Goal: Task Accomplishment & Management: Manage account settings

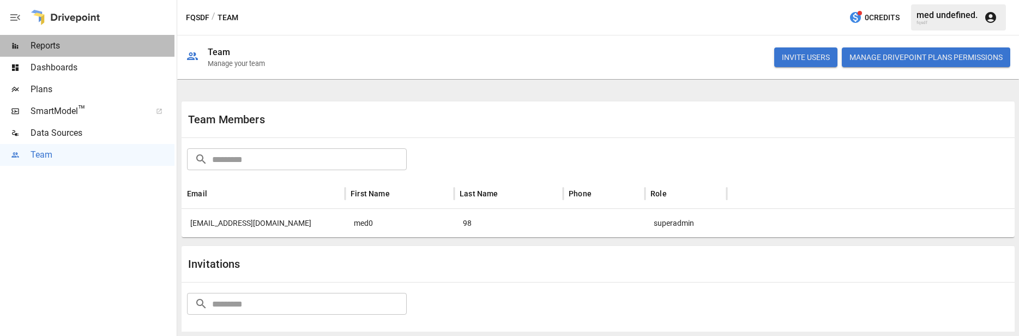
click at [101, 50] on span "Reports" at bounding box center [103, 45] width 144 height 13
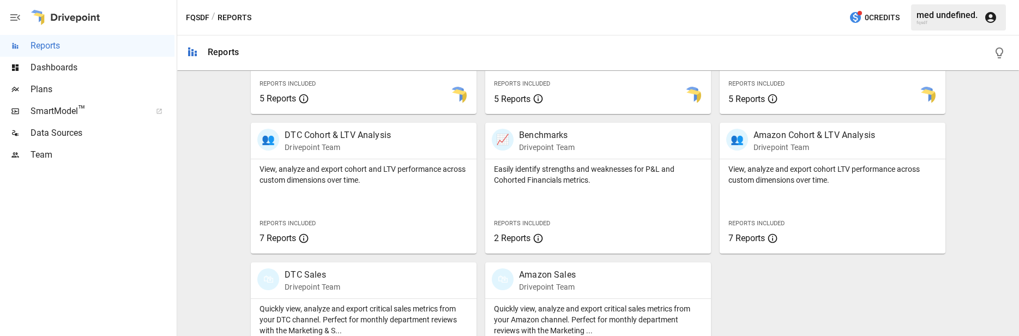
scroll to position [370, 0]
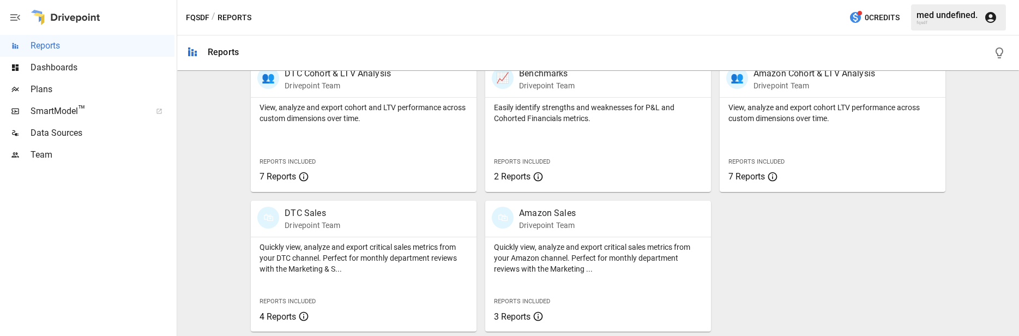
click at [86, 72] on span "Dashboards" at bounding box center [103, 67] width 144 height 13
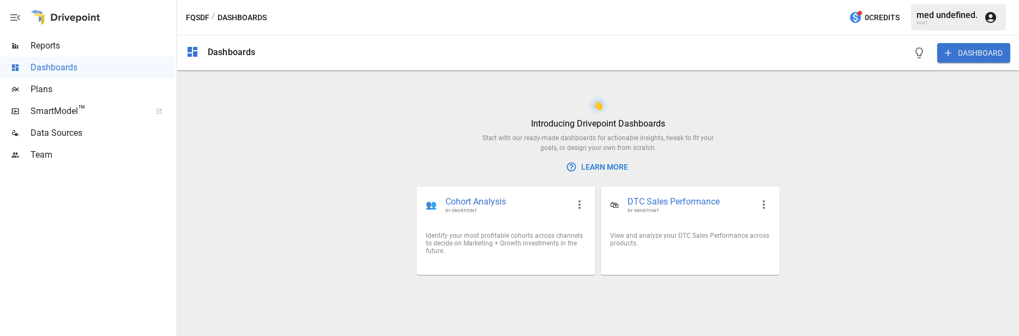
click at [100, 49] on span "Reports" at bounding box center [103, 45] width 144 height 13
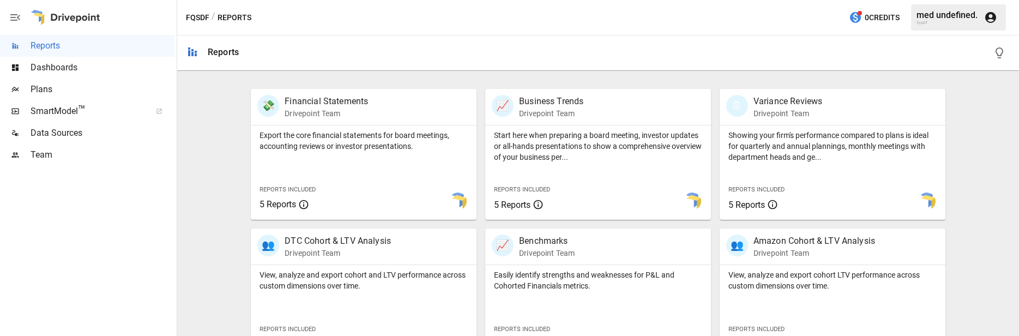
scroll to position [249, 0]
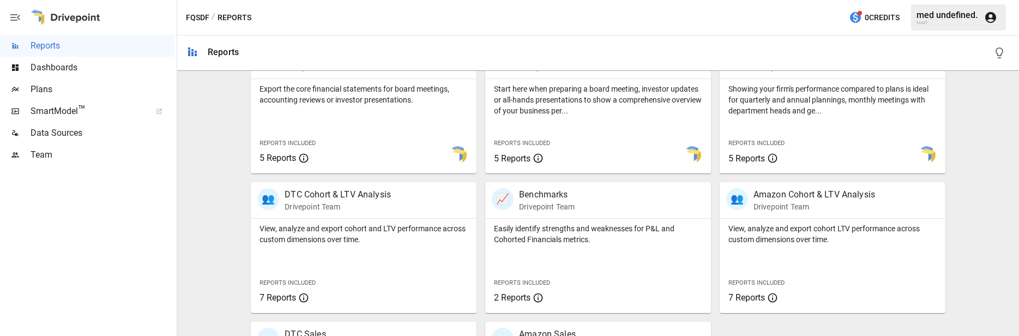
click at [359, 140] on div at bounding box center [410, 154] width 131 height 37
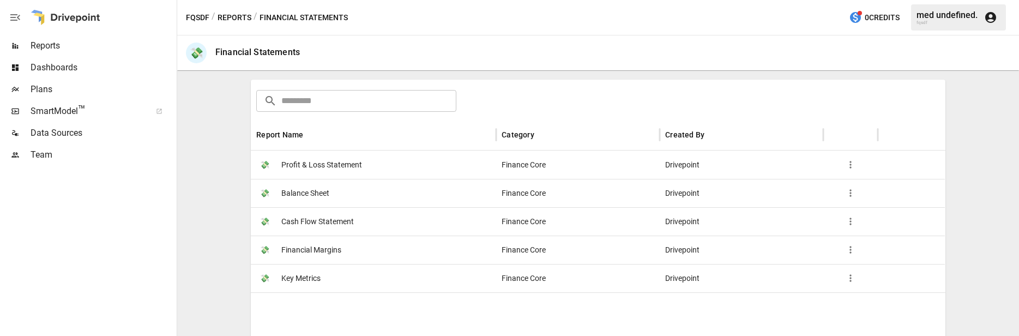
scroll to position [219, 0]
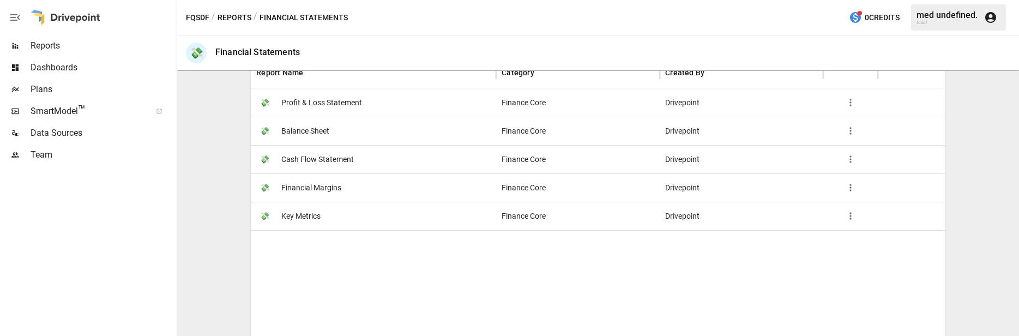
click at [377, 180] on div "💸 Financial Margins" at bounding box center [373, 187] width 245 height 28
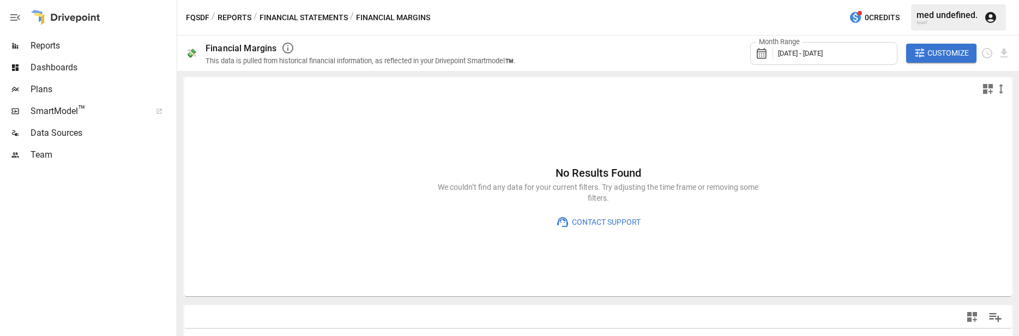
scroll to position [195, 0]
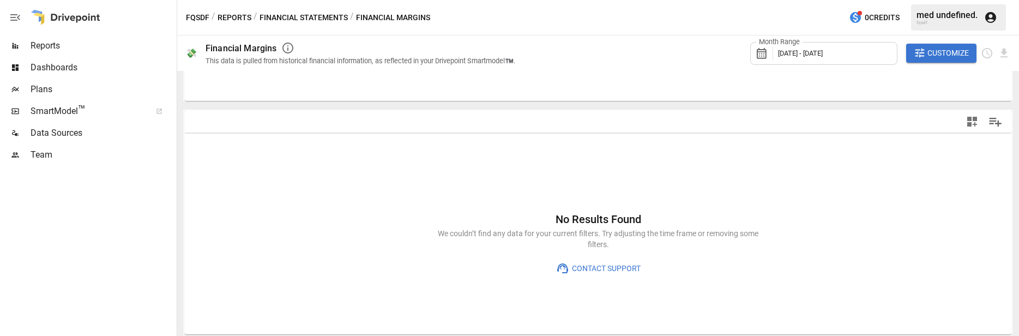
click at [961, 17] on div "med undefined." at bounding box center [946, 15] width 61 height 10
click at [999, 22] on button "button" at bounding box center [990, 17] width 26 height 26
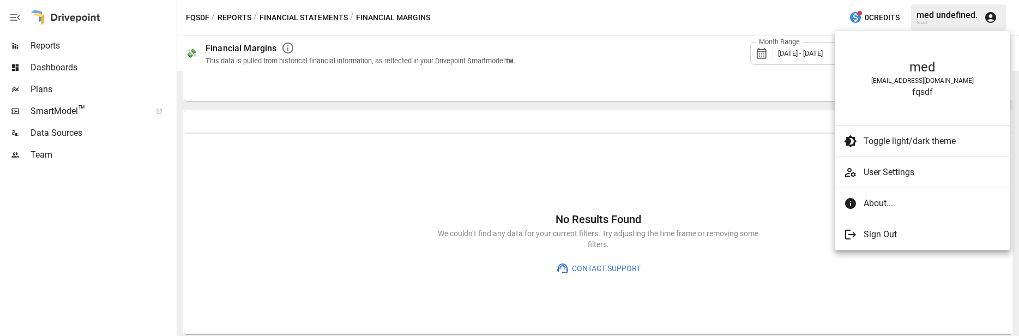
click at [912, 170] on span "User Settings" at bounding box center [931, 172] width 137 height 13
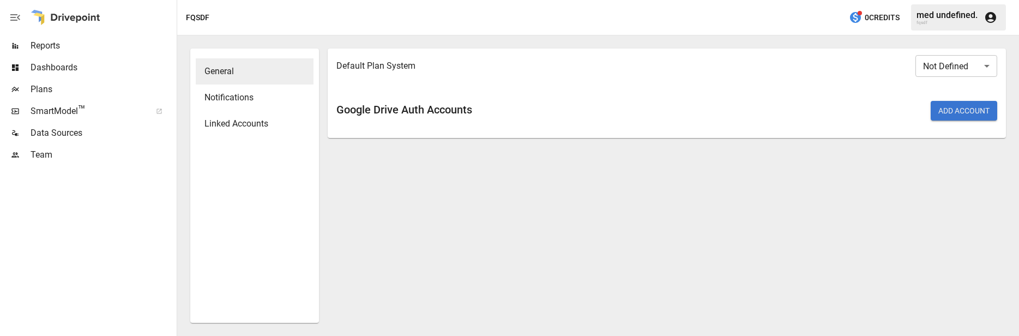
click at [79, 162] on div "Team" at bounding box center [87, 155] width 174 height 22
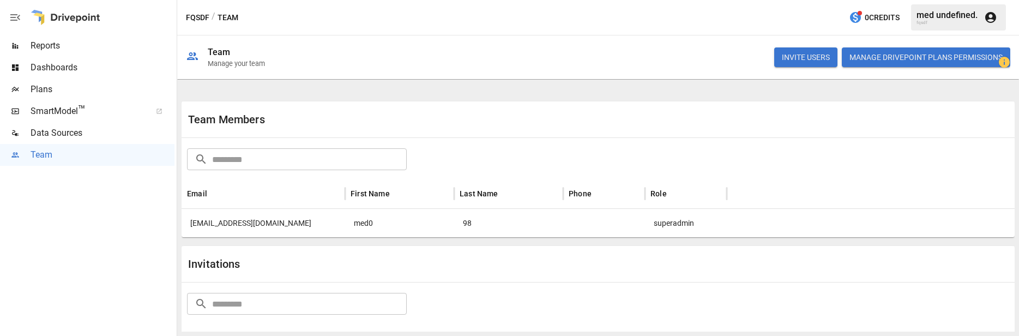
click at [305, 226] on div "[EMAIL_ADDRESS][DOMAIN_NAME]" at bounding box center [263, 223] width 164 height 28
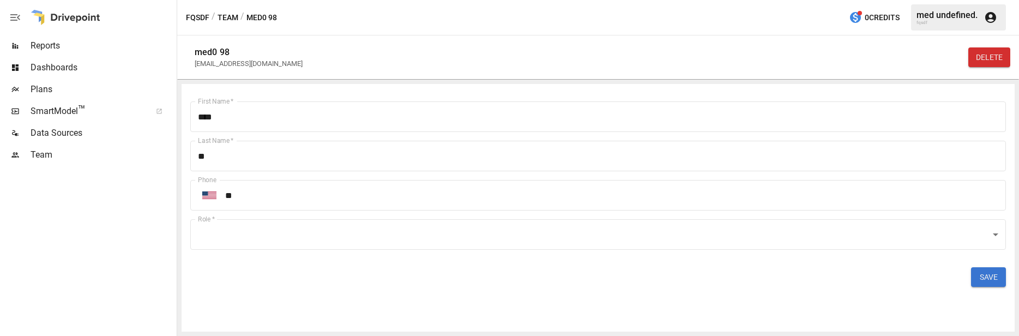
click at [993, 281] on button "SAVE" at bounding box center [988, 277] width 35 height 20
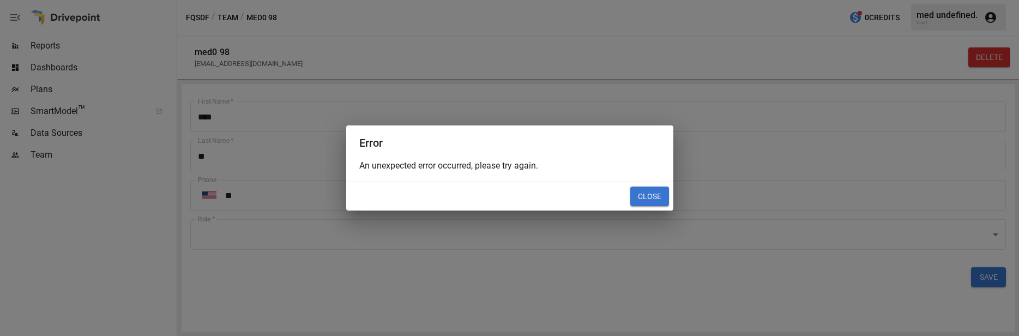
click at [643, 203] on button "Close" at bounding box center [649, 196] width 39 height 20
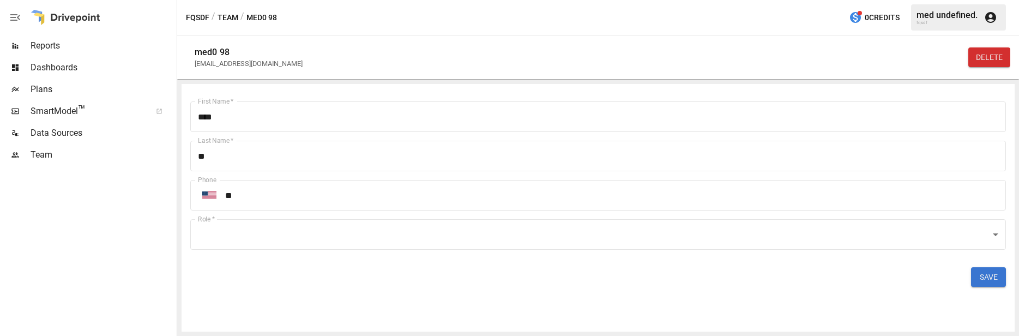
click at [993, 23] on icon "button" at bounding box center [990, 17] width 13 height 13
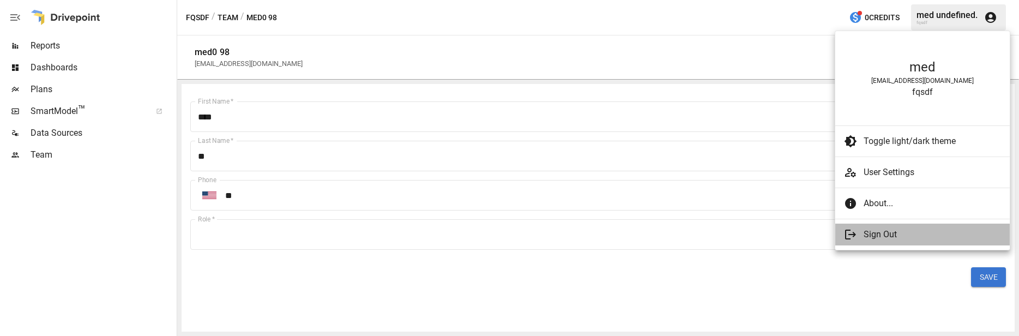
click at [899, 239] on span "Sign Out" at bounding box center [931, 234] width 137 height 13
